Goal: Information Seeking & Learning: Compare options

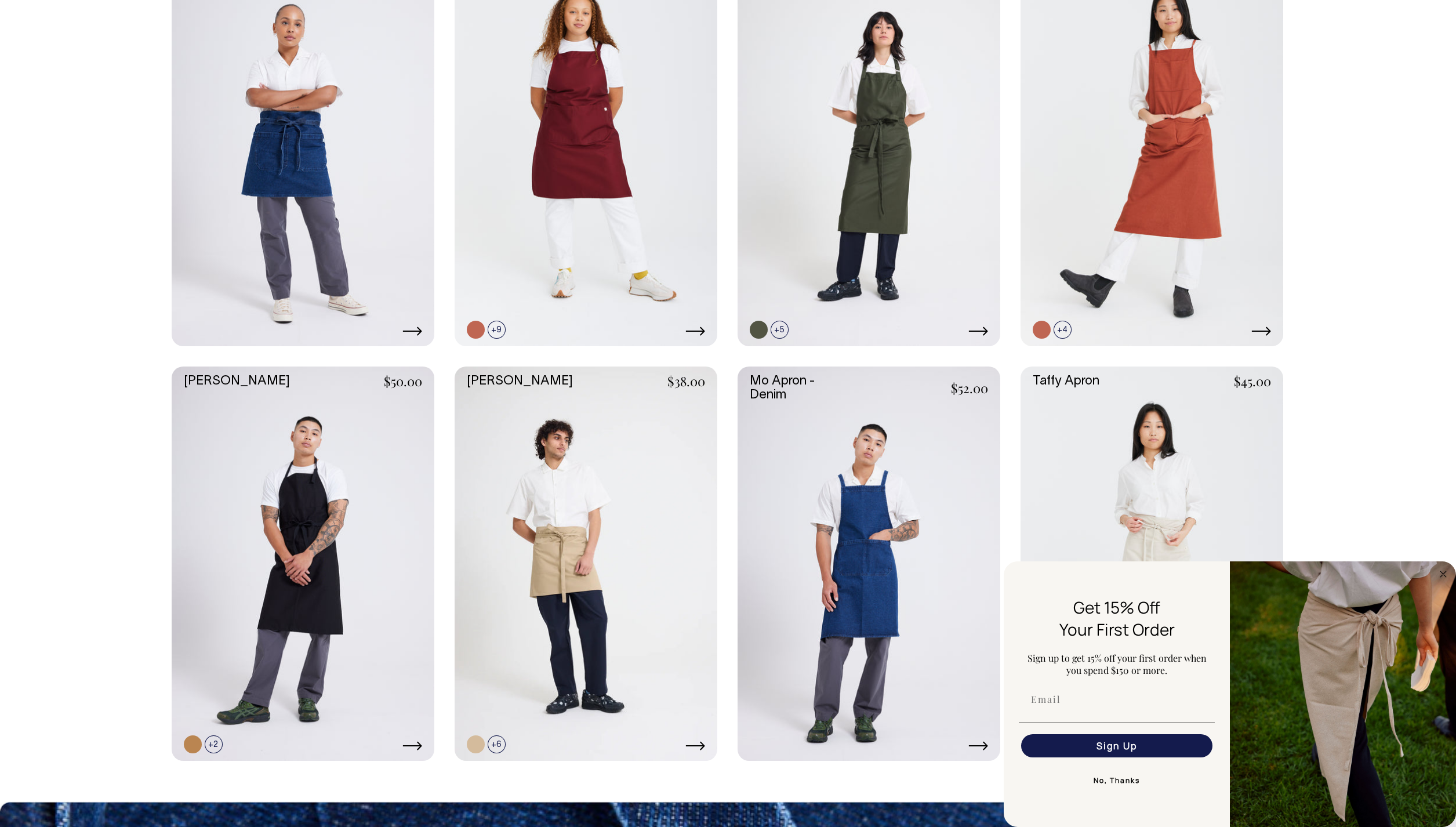
drag, startPoint x: 1441, startPoint y: 521, endPoint x: 1448, endPoint y: 544, distance: 24.0
click at [1441, 521] on body "Shop Custom Journal Portfolio Contact Us Your Bill 0 Accessories Aprons Workwear" at bounding box center [728, 494] width 1456 height 1797
click at [1442, 571] on circle "Close dialog" at bounding box center [1444, 574] width 14 height 14
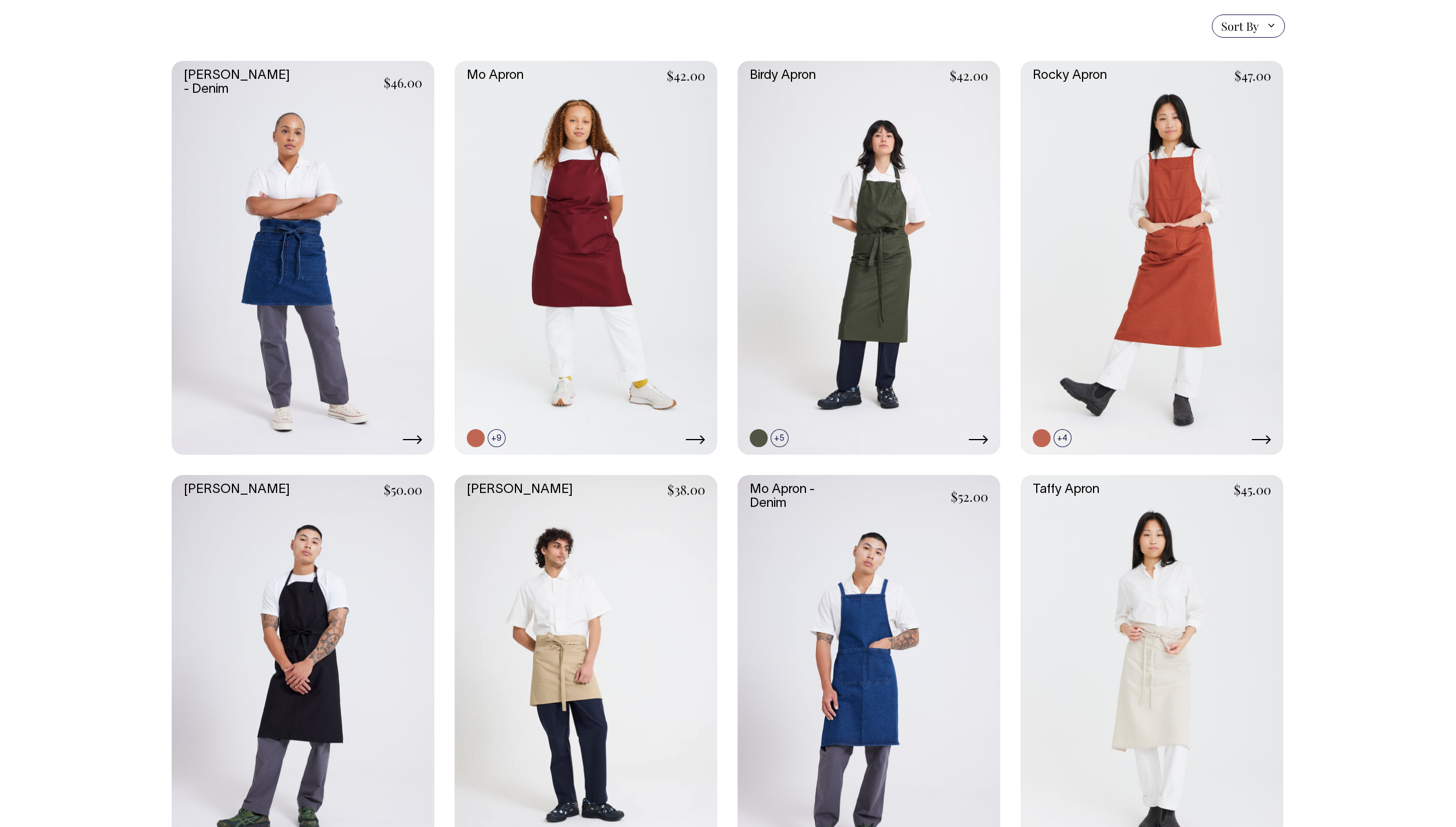
scroll to position [244, 0]
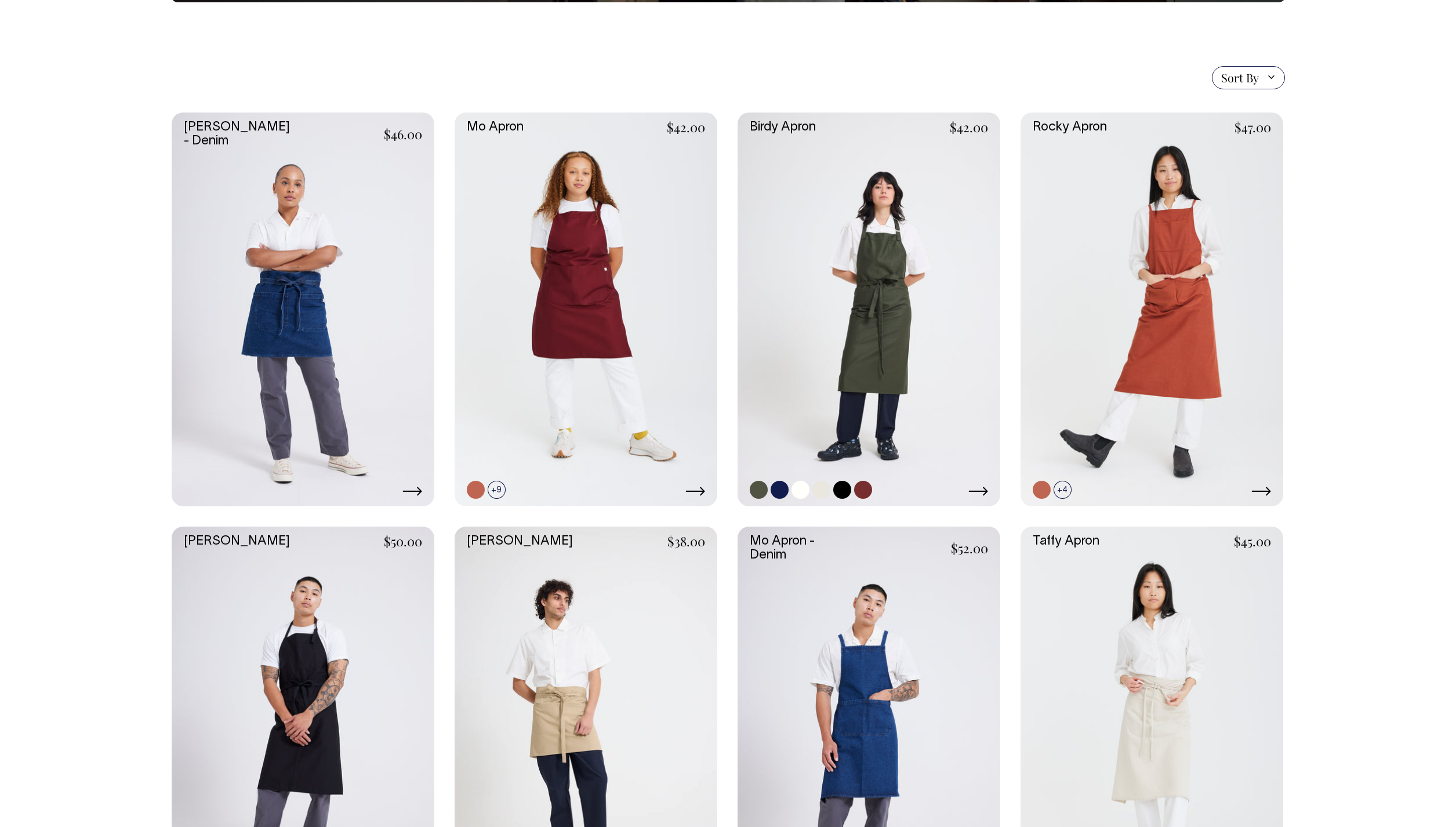
click at [849, 327] on link at bounding box center [868, 309] width 262 height 394
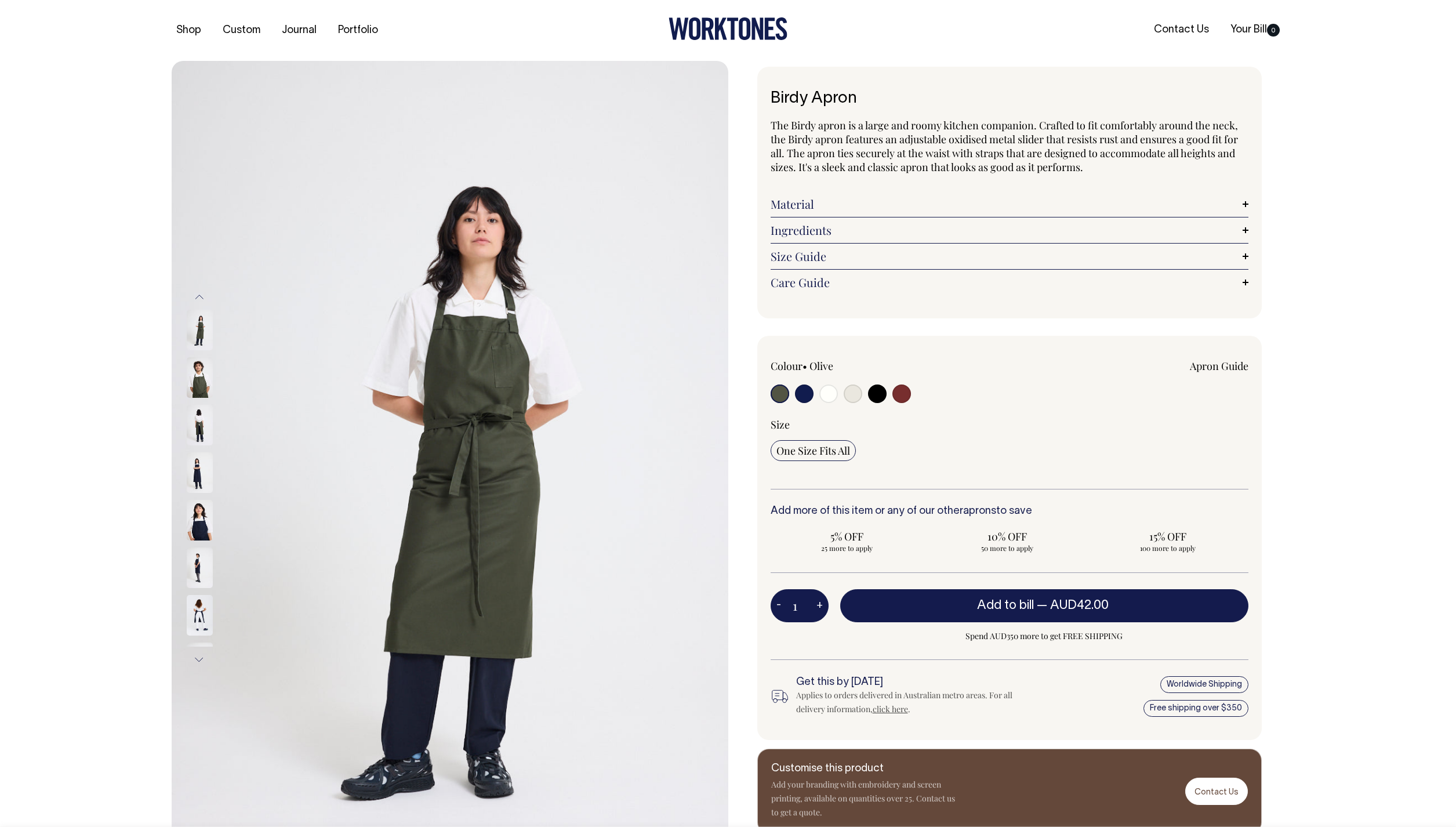
click at [853, 395] on input "radio" at bounding box center [853, 394] width 19 height 19
radio input "true"
select select "Natural"
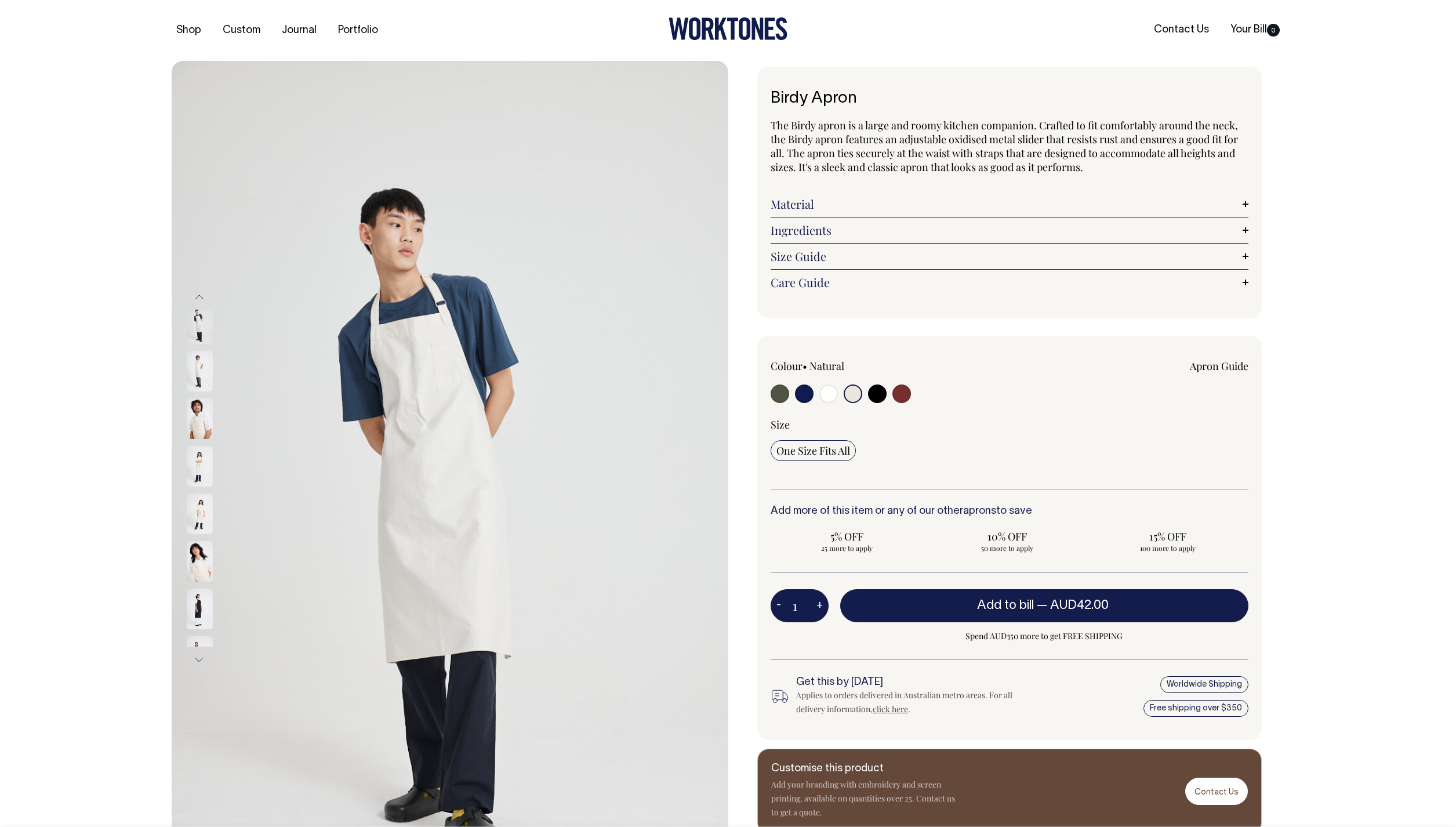
click at [855, 391] on input "radio" at bounding box center [853, 394] width 19 height 19
click at [904, 394] on input "radio" at bounding box center [902, 394] width 19 height 19
radio input "true"
select select "Burgundy"
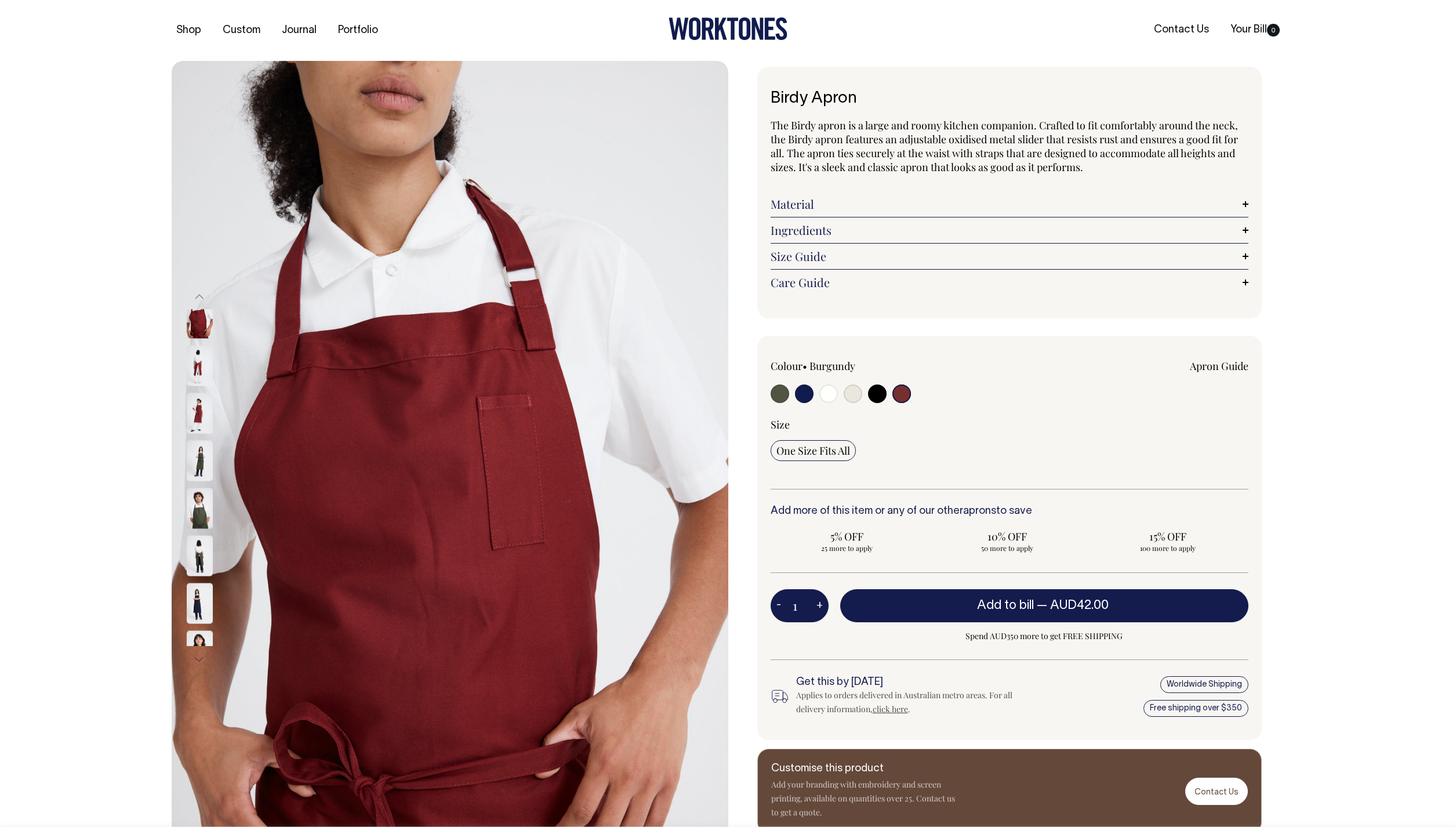
click at [880, 396] on input "radio" at bounding box center [878, 394] width 19 height 19
radio input "true"
select select "Black"
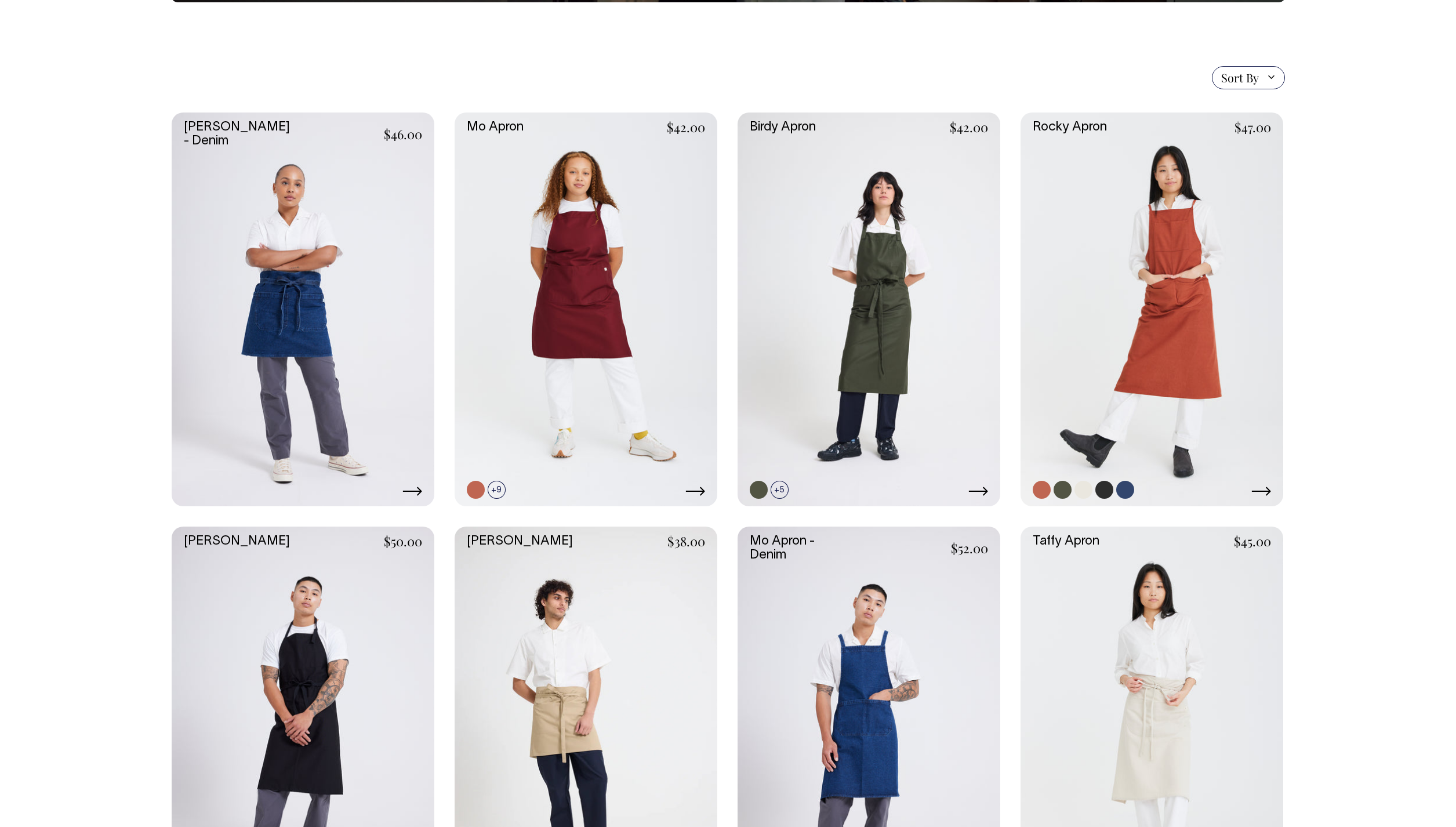
click at [1235, 305] on link at bounding box center [1152, 309] width 262 height 394
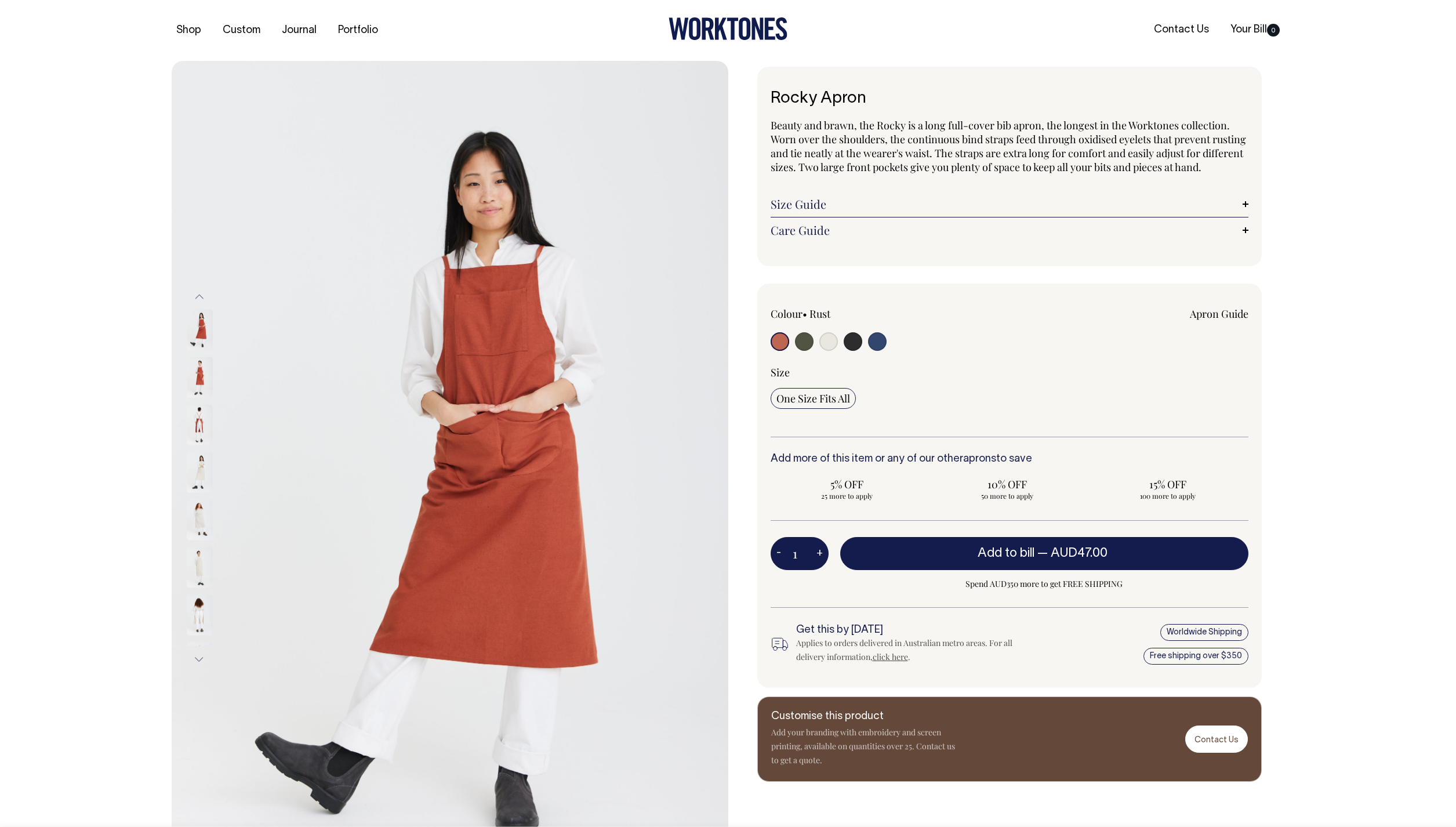
click at [832, 351] on input "radio" at bounding box center [829, 341] width 19 height 19
radio input "true"
select select "Natural"
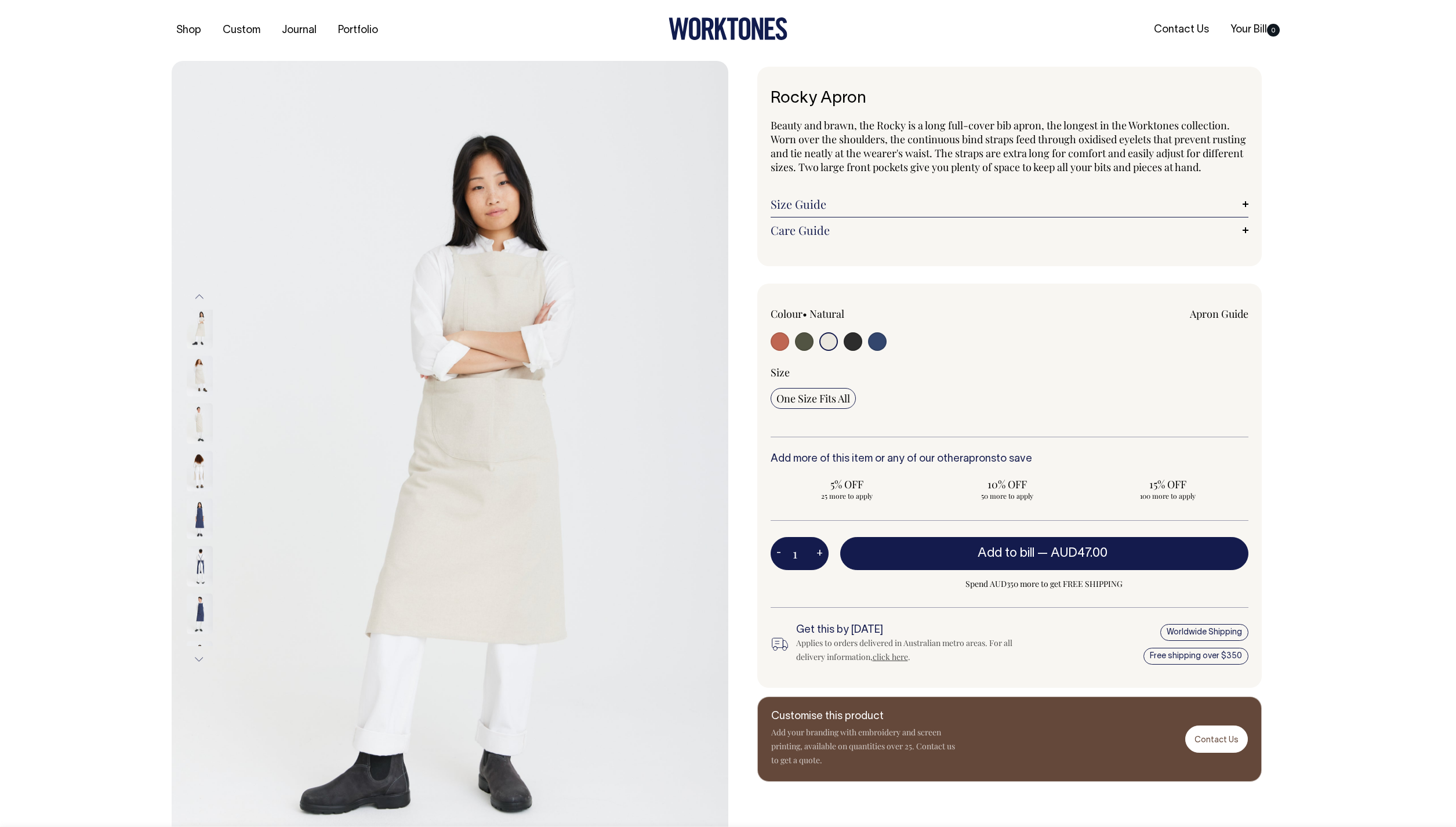
click at [197, 477] on img at bounding box center [200, 470] width 26 height 41
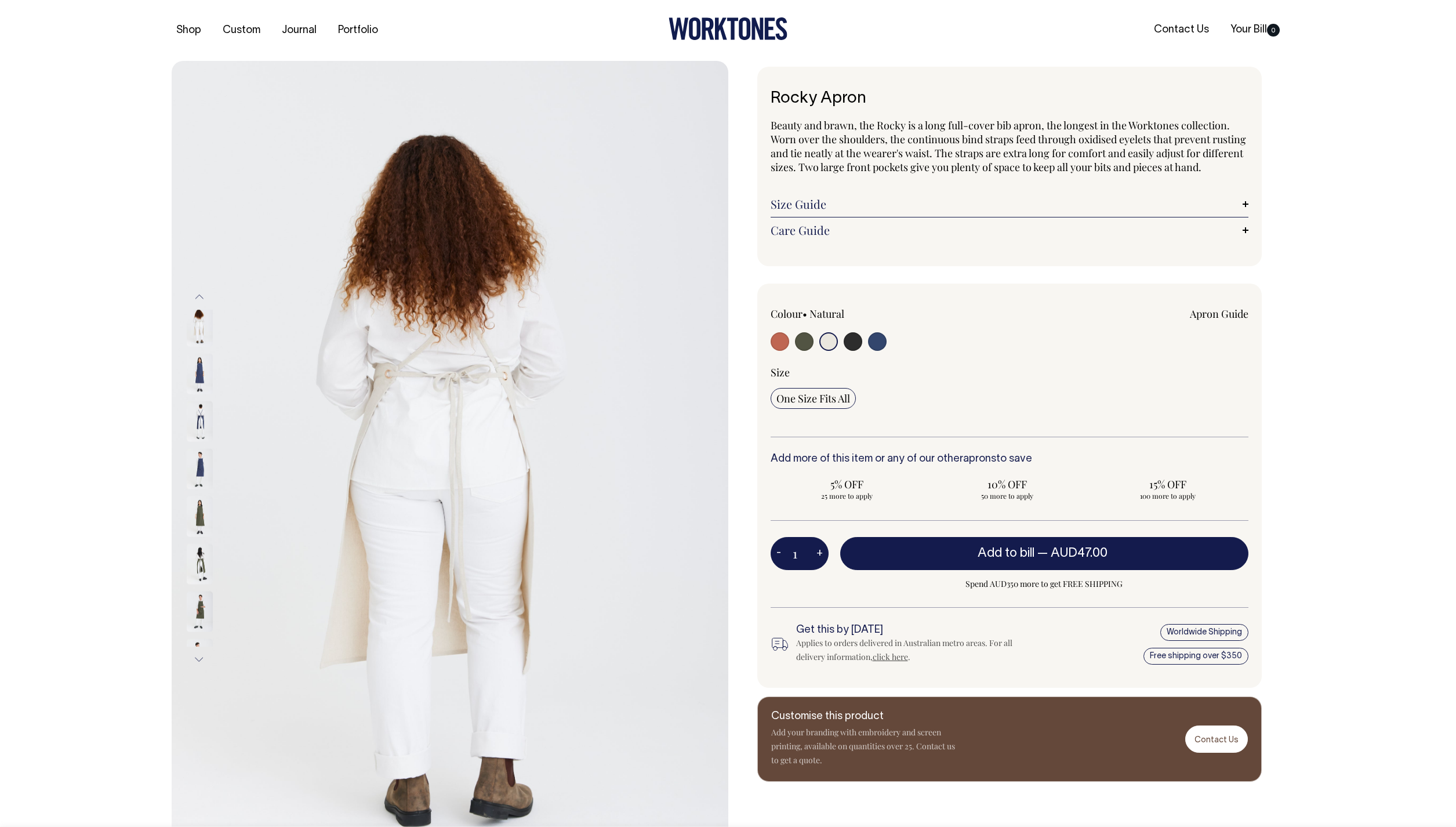
click at [200, 298] on button "Previous" at bounding box center [200, 296] width 17 height 26
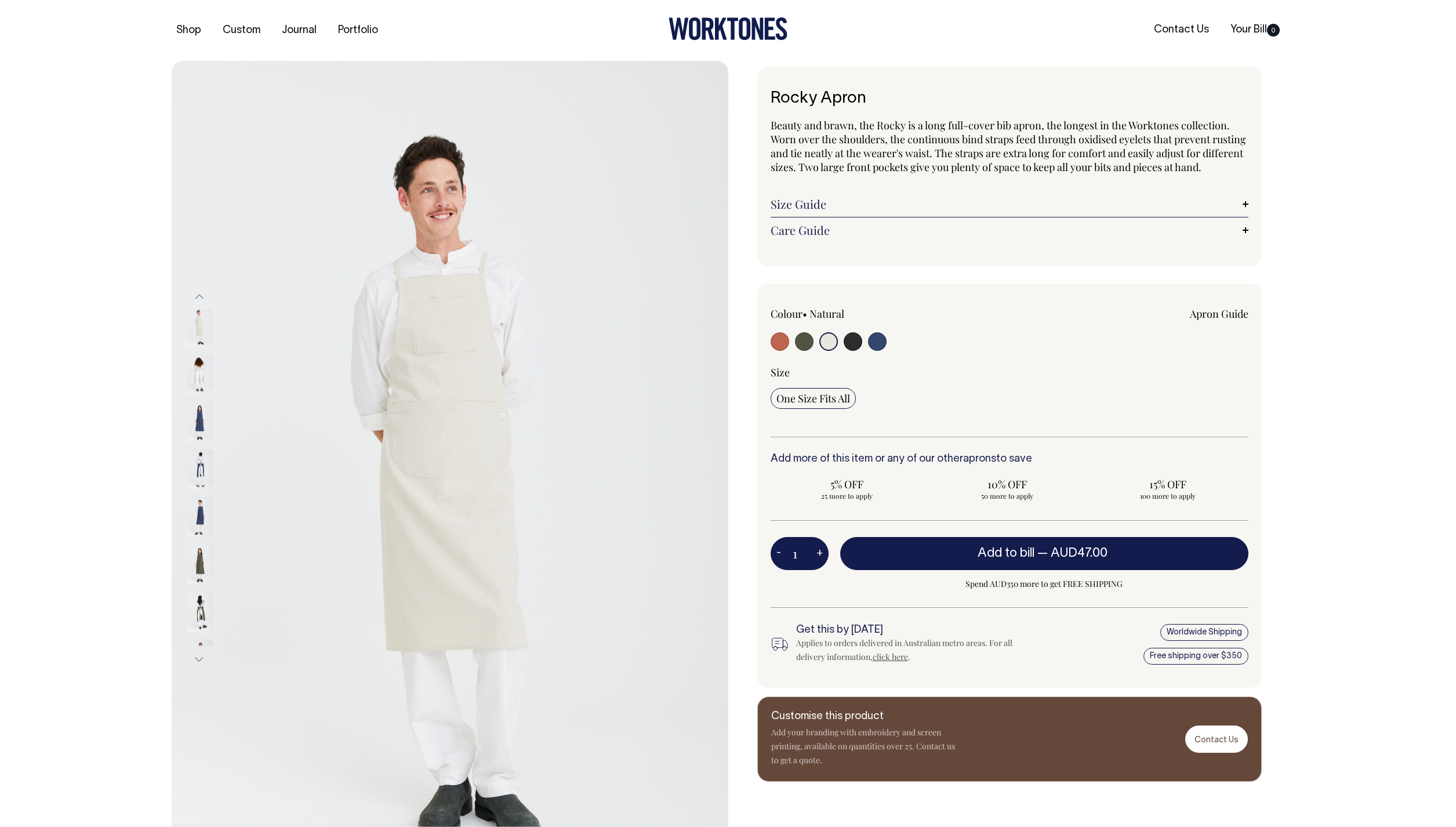
click at [197, 338] on img at bounding box center [200, 327] width 26 height 41
click at [203, 294] on button "Previous" at bounding box center [200, 296] width 17 height 26
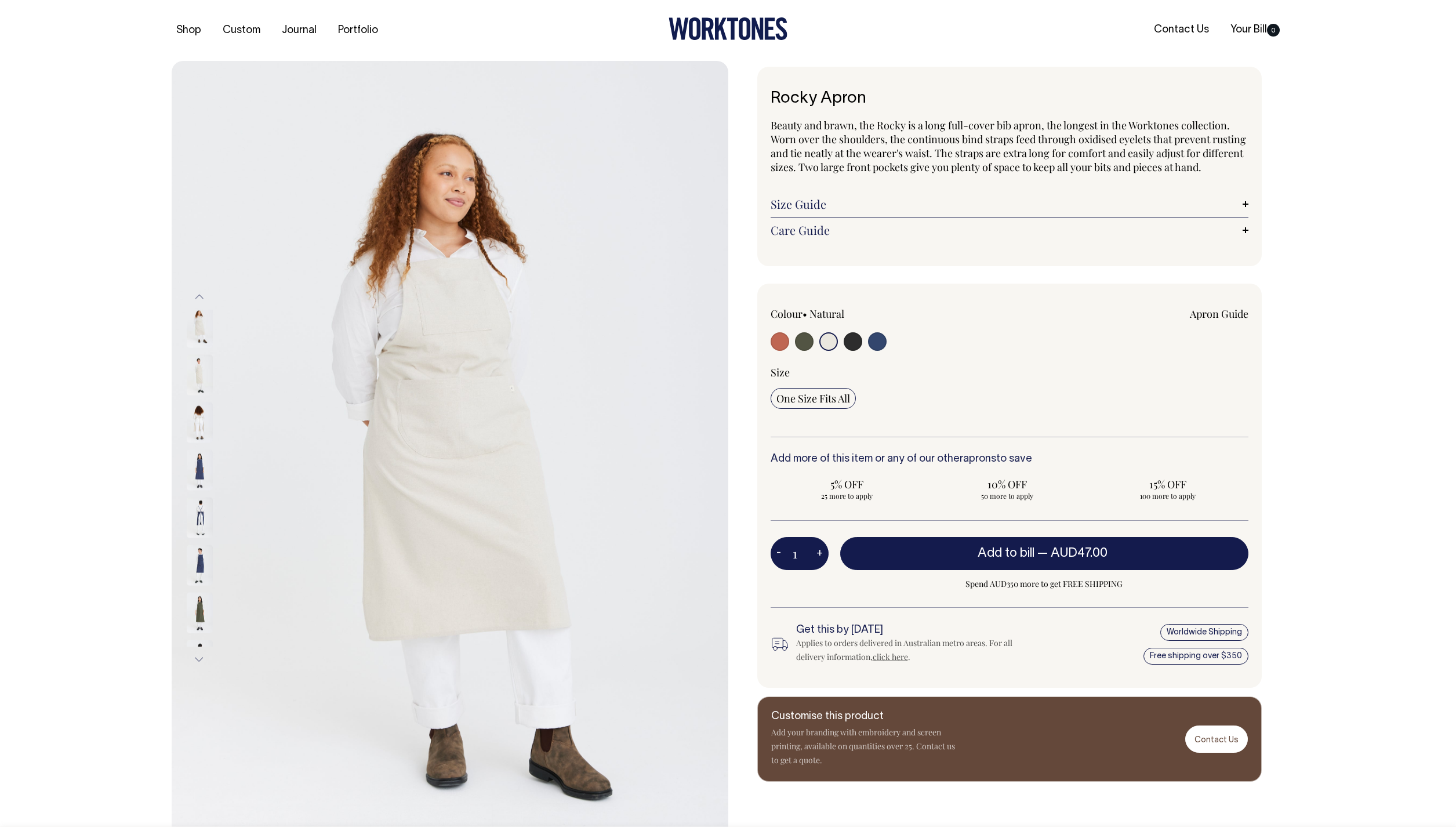
click at [197, 295] on button "Previous" at bounding box center [200, 296] width 17 height 26
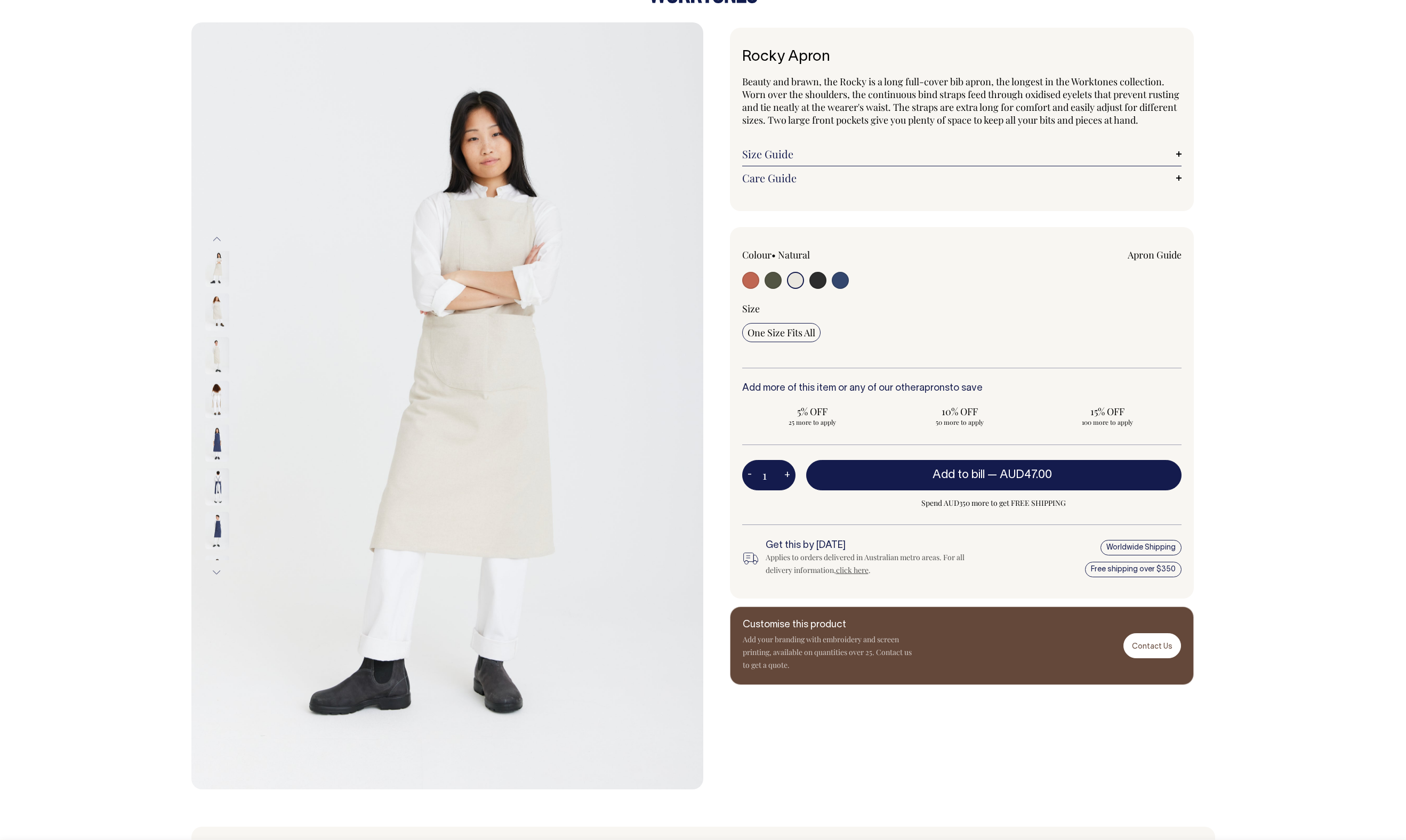
scroll to position [38, 0]
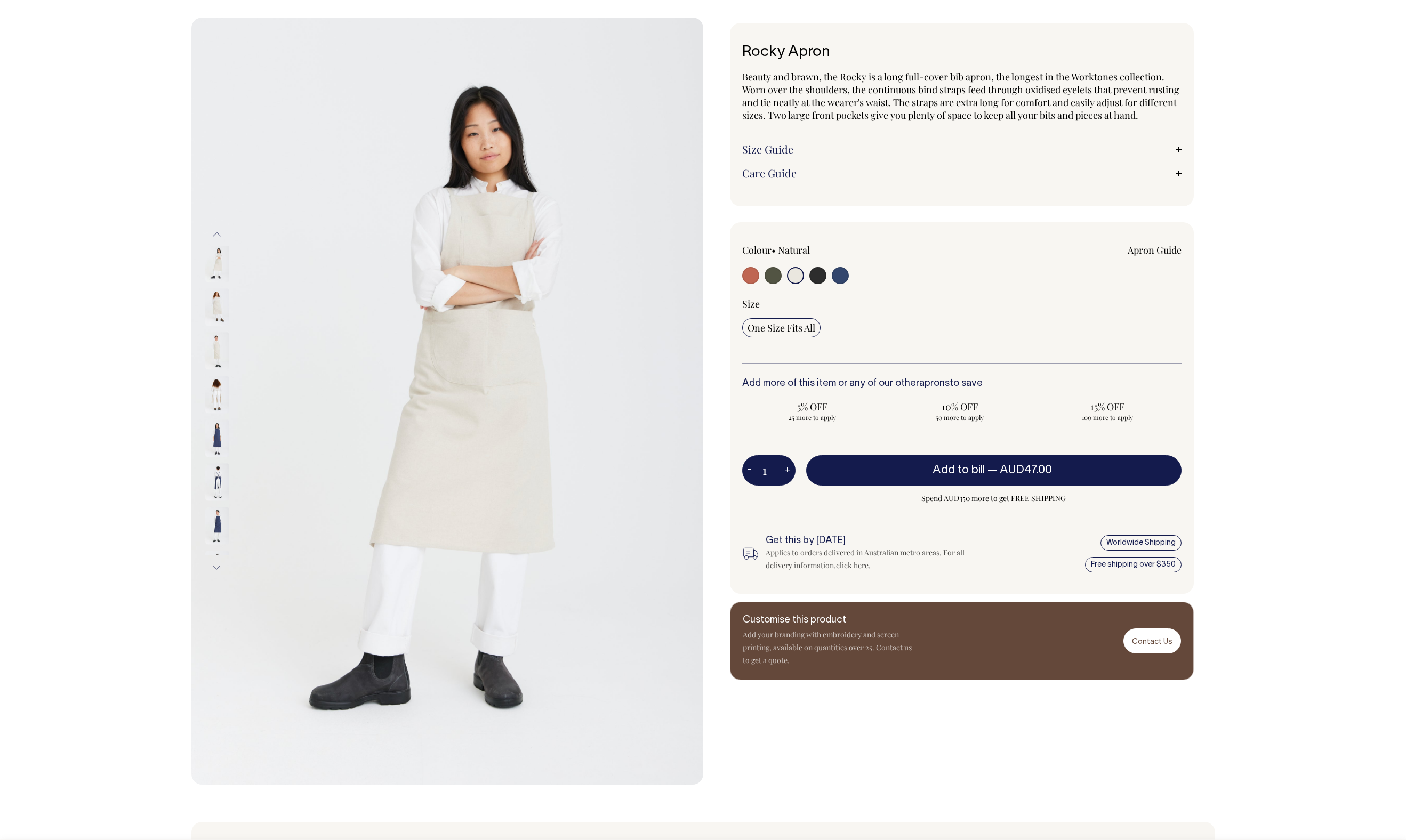
click at [214, 268] on img at bounding box center [217, 263] width 24 height 37
click at [222, 304] on img at bounding box center [217, 307] width 24 height 37
